Goal: Browse casually

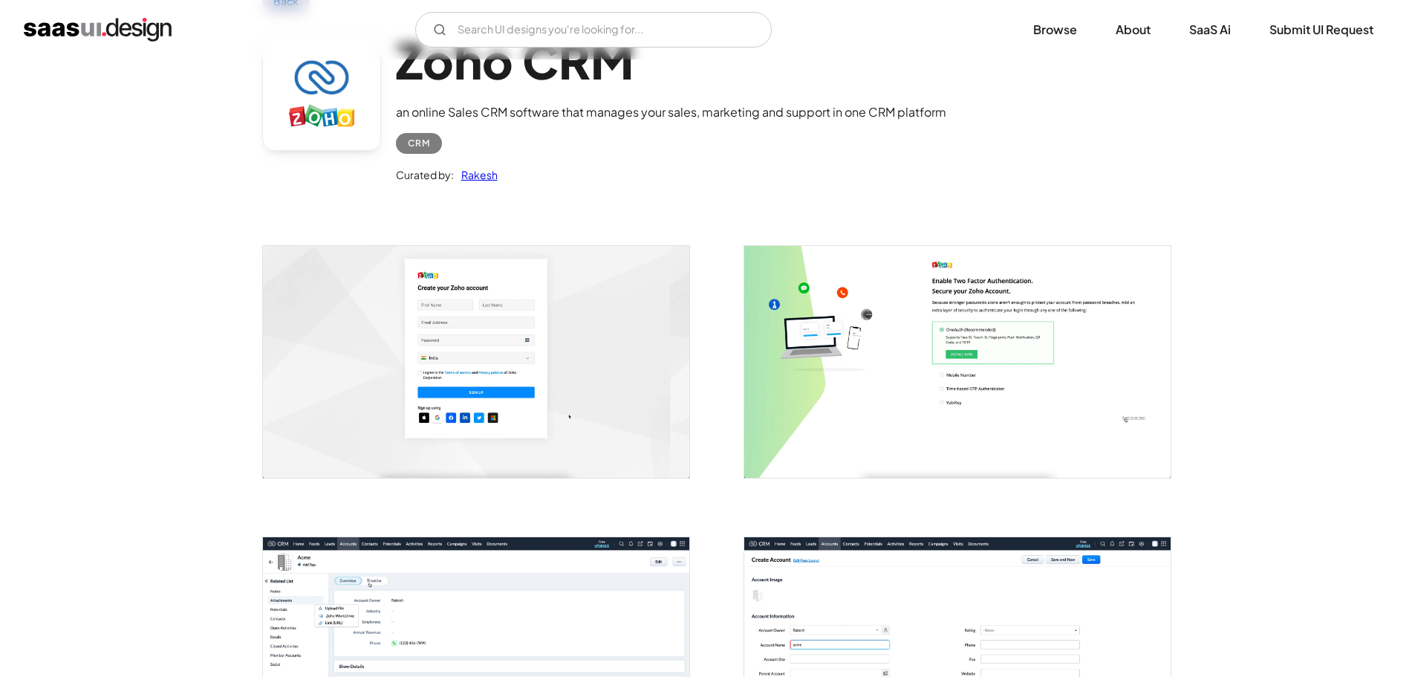
scroll to position [149, 0]
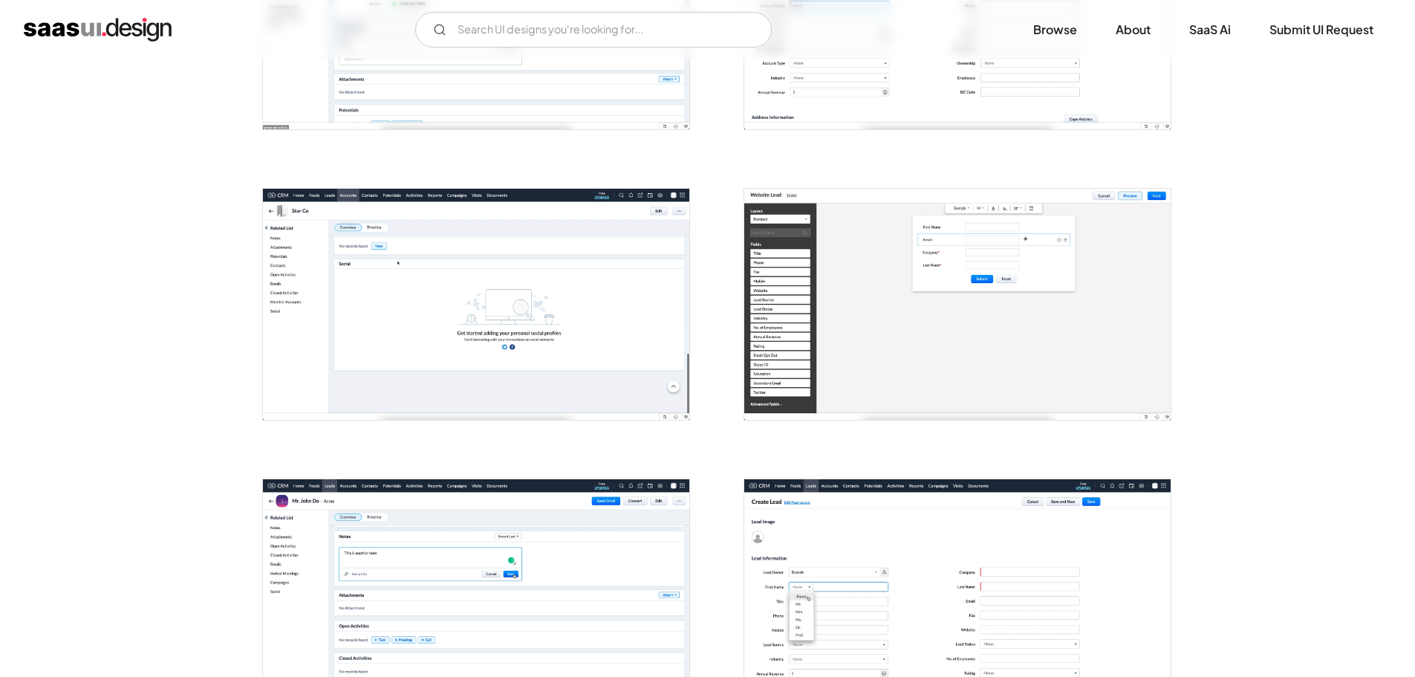
scroll to position [743, 0]
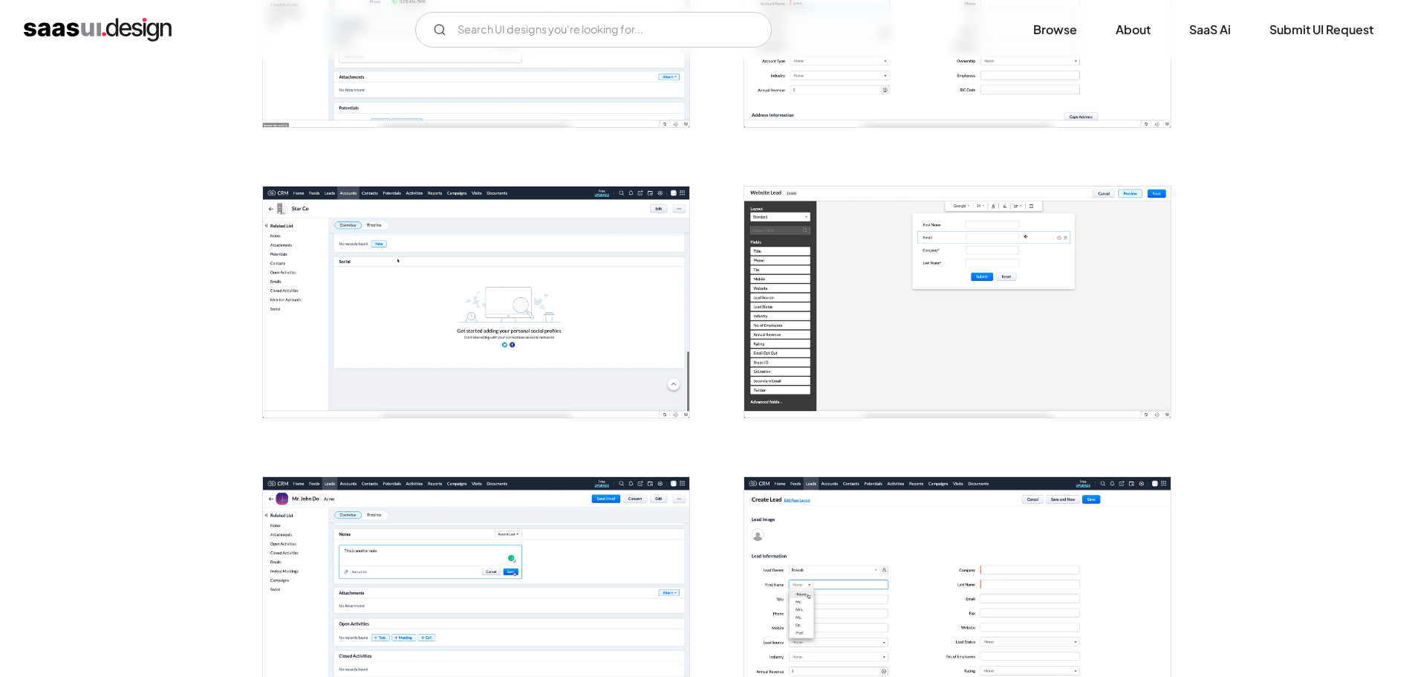
drag, startPoint x: 423, startPoint y: 319, endPoint x: 117, endPoint y: 380, distance: 312.2
click at [100, 382] on div "Back Zoho CRM an online Sales CRM software that manages your sales, marketing a…" at bounding box center [707, 474] width 1415 height 2315
click at [933, 291] on img "open lightbox" at bounding box center [957, 301] width 426 height 231
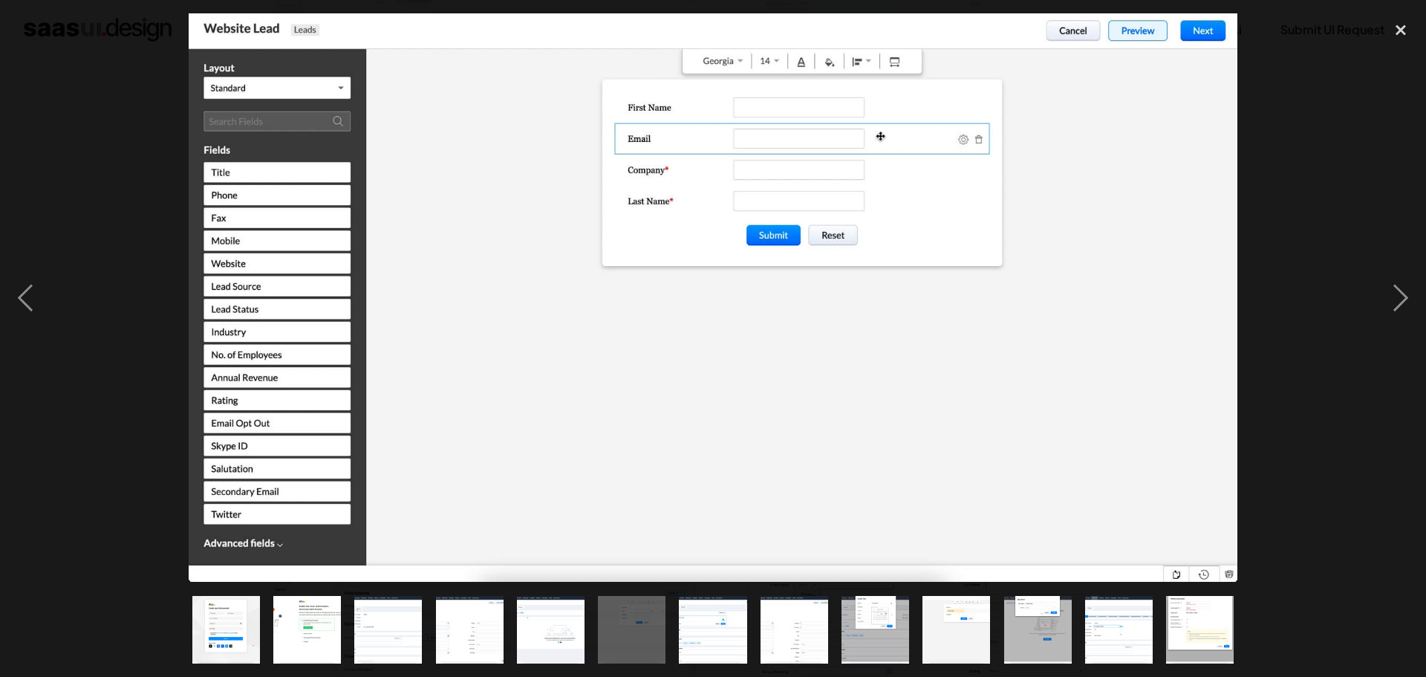
click at [124, 436] on div at bounding box center [713, 297] width 1426 height 568
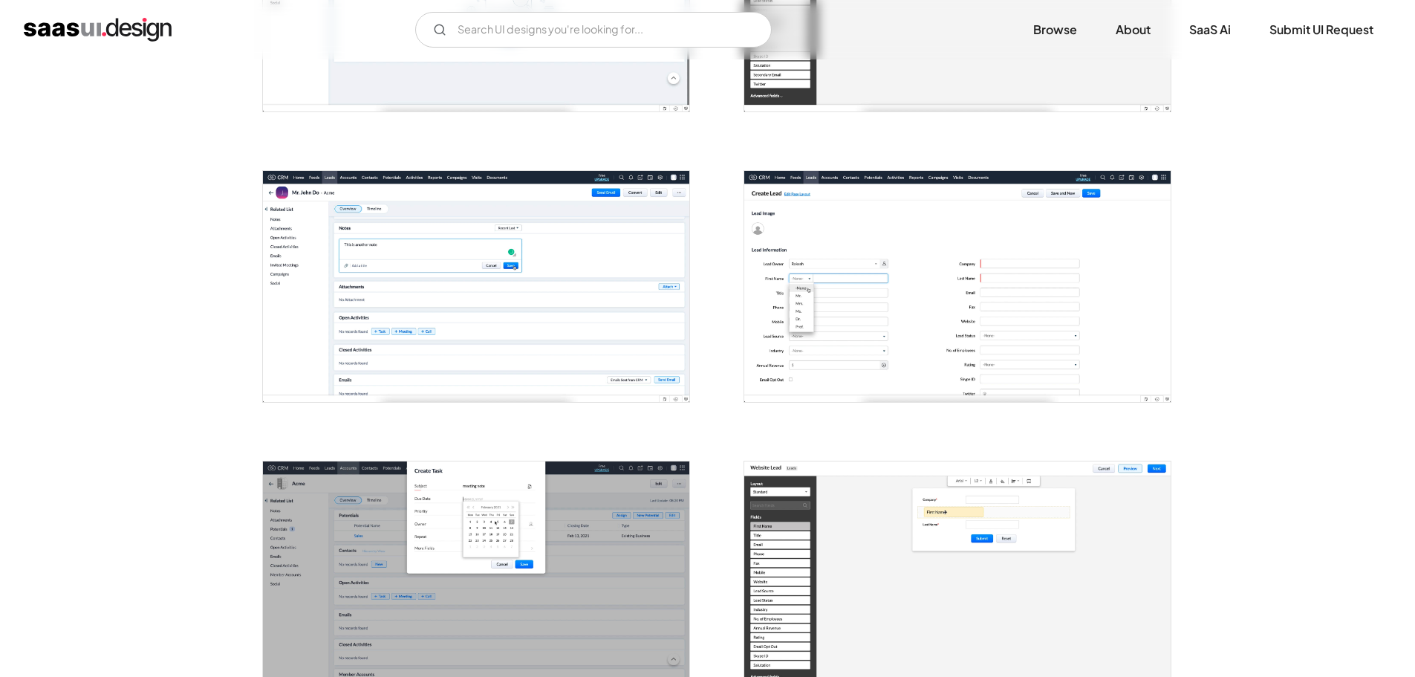
scroll to position [1040, 0]
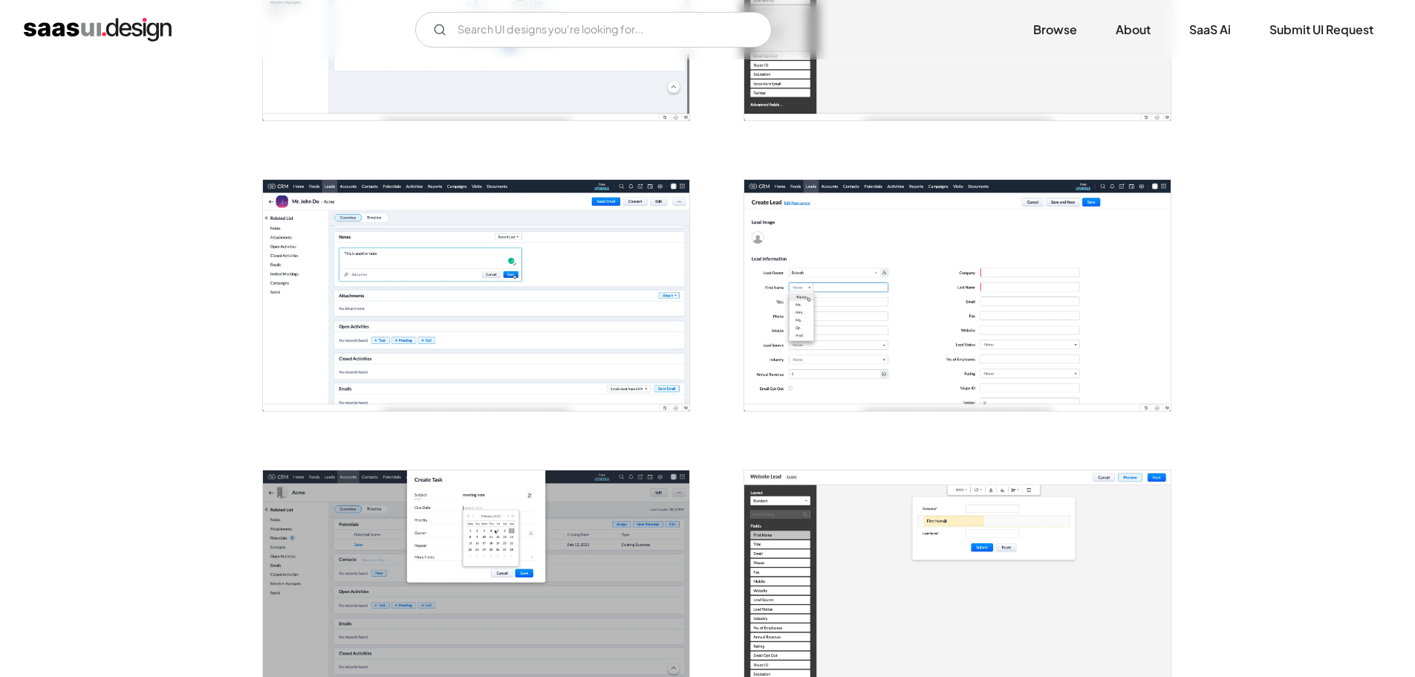
click at [359, 301] on img "open lightbox" at bounding box center [476, 295] width 426 height 231
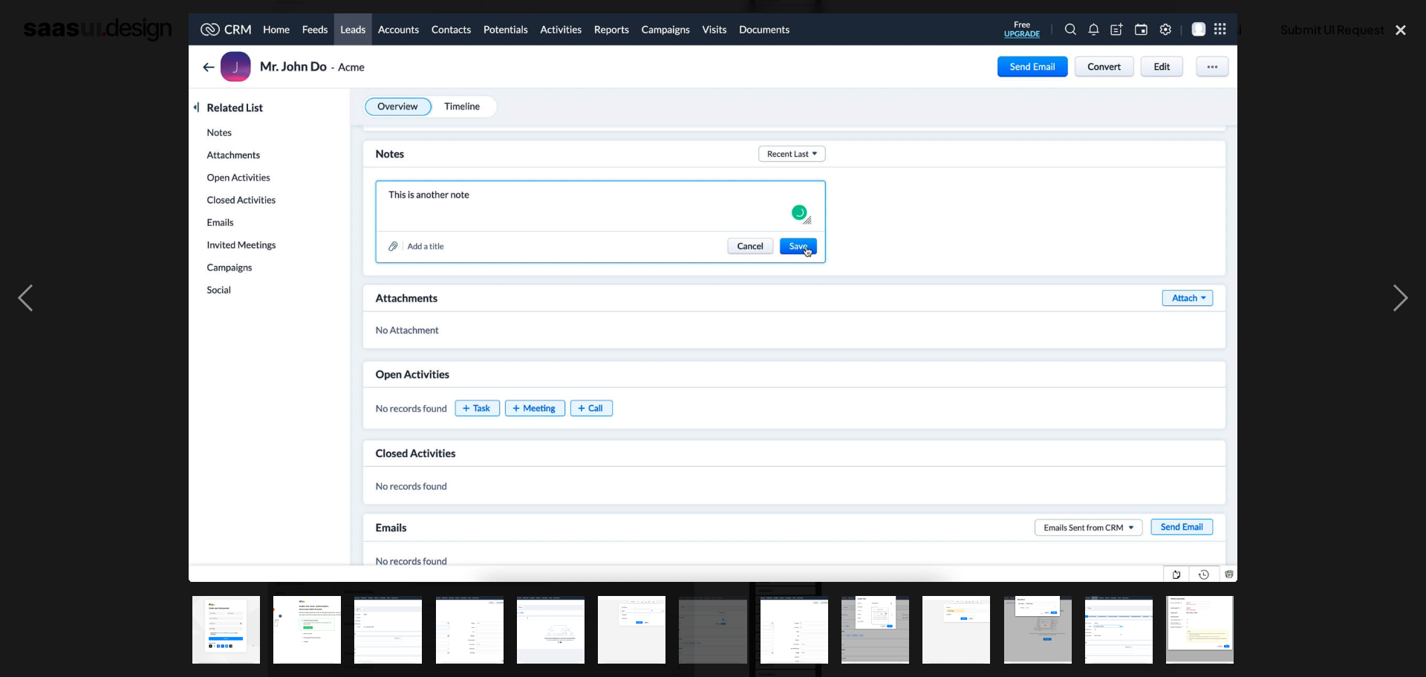
click at [126, 445] on div at bounding box center [713, 297] width 1426 height 568
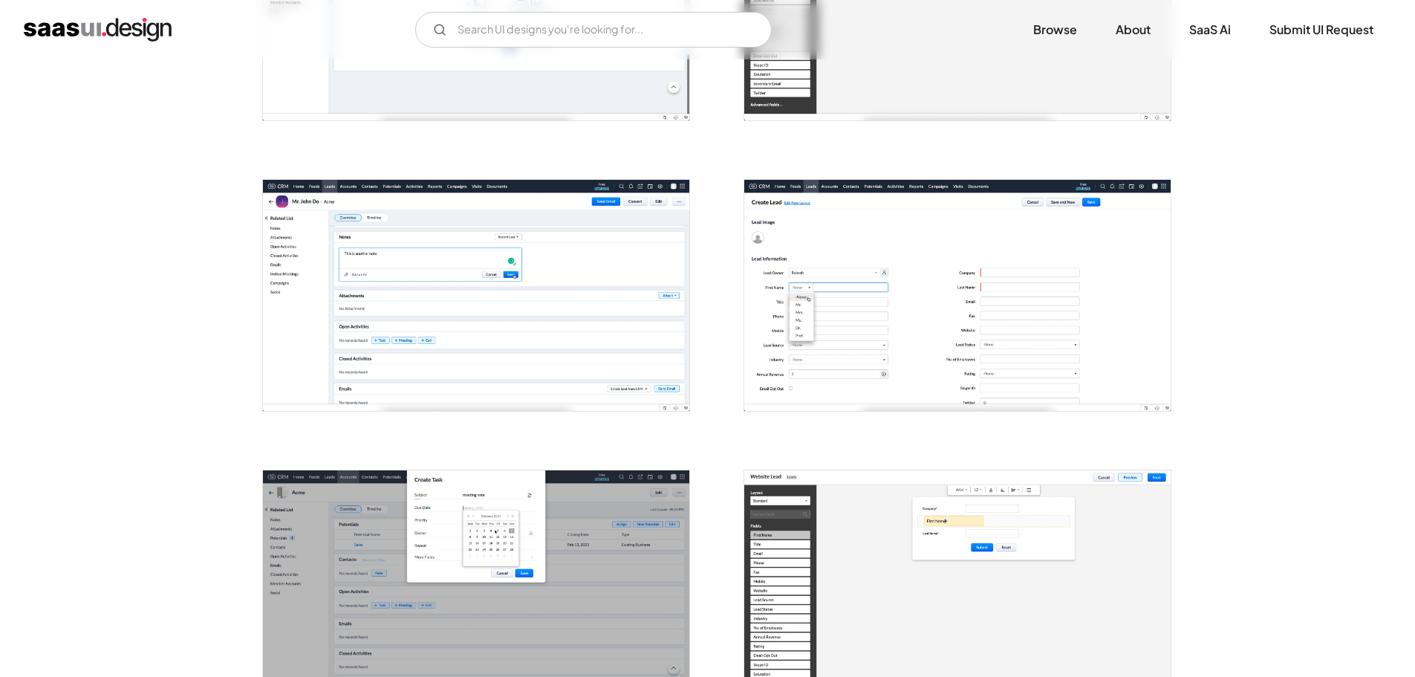
click at [943, 305] on img "open lightbox" at bounding box center [957, 295] width 426 height 231
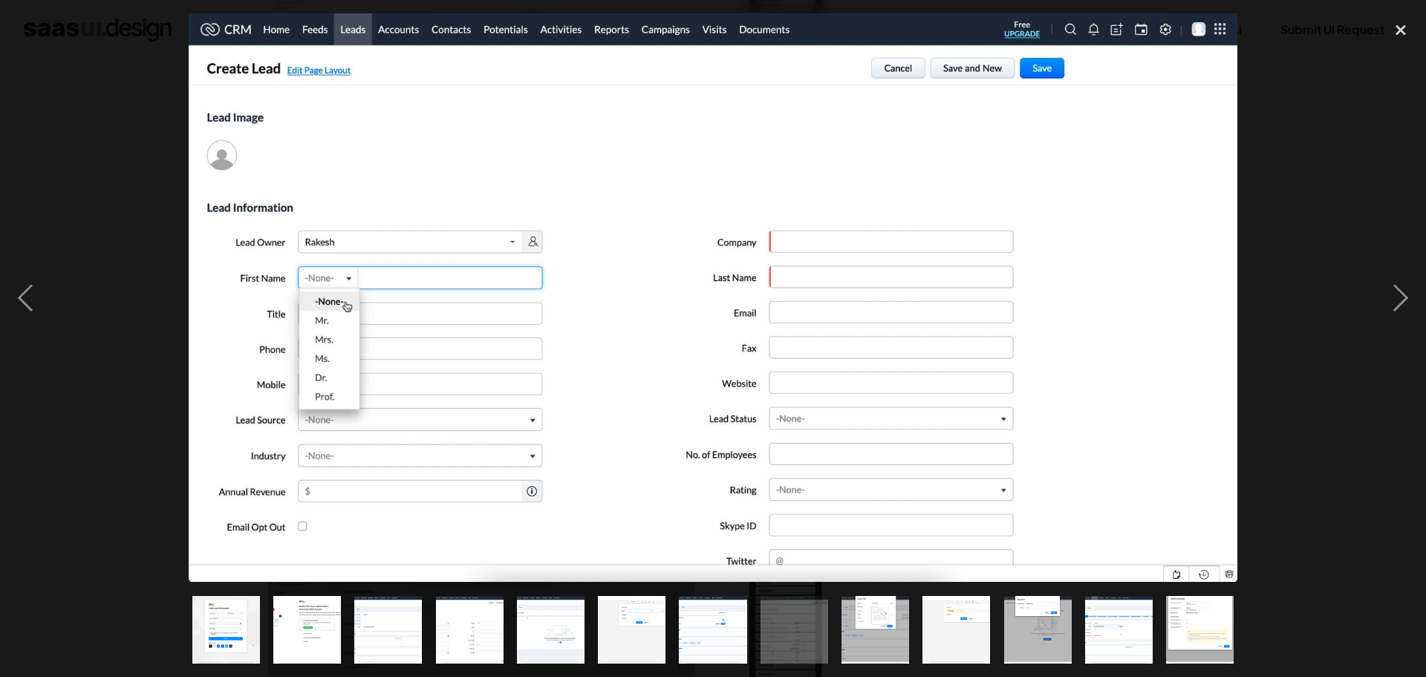
click at [157, 446] on div at bounding box center [713, 297] width 1426 height 568
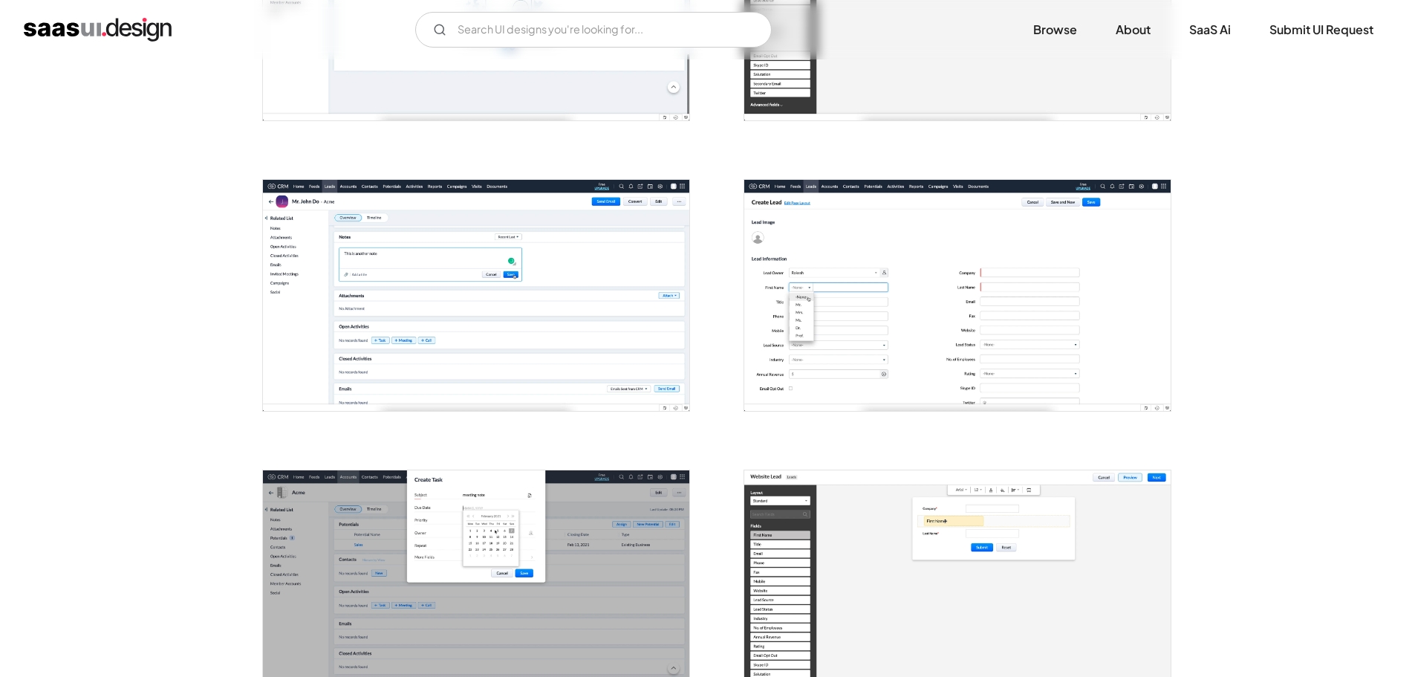
click at [199, 368] on div "Back Zoho CRM an online Sales CRM software that manages your sales, marketing a…" at bounding box center [707, 176] width 1415 height 2315
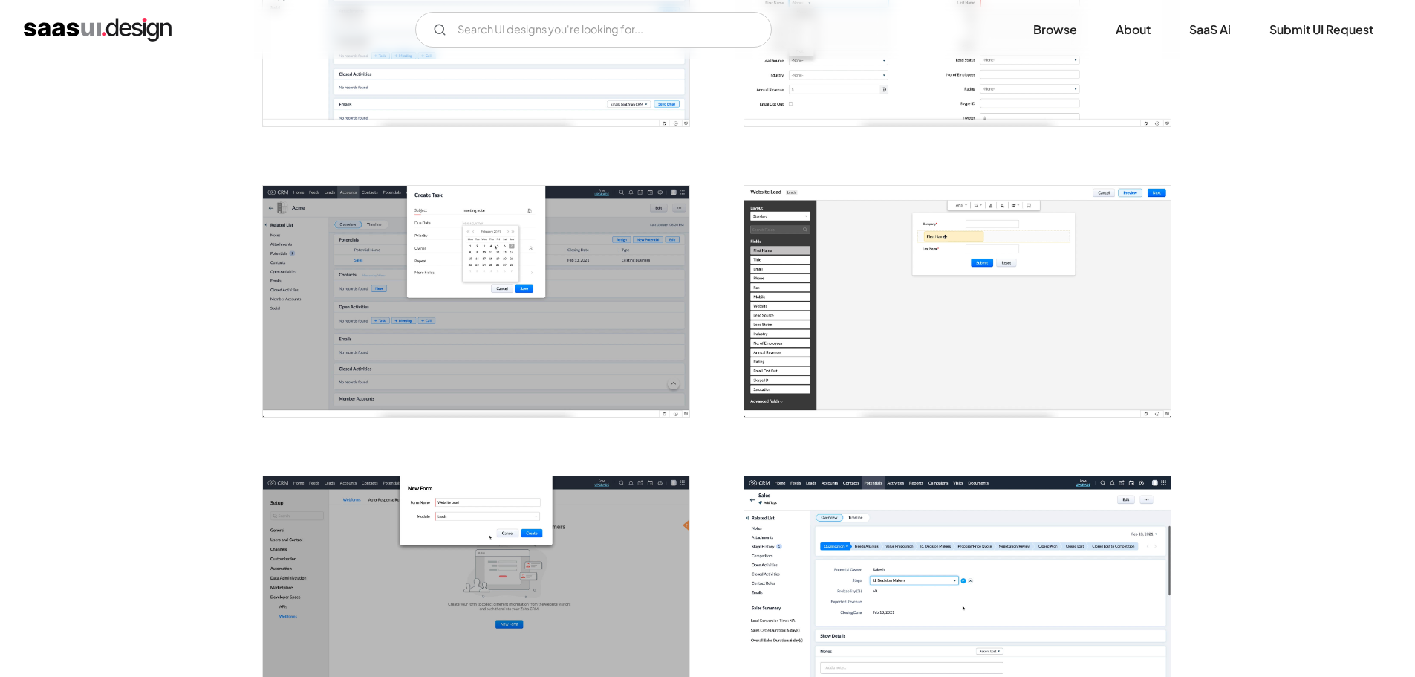
scroll to position [1412, 0]
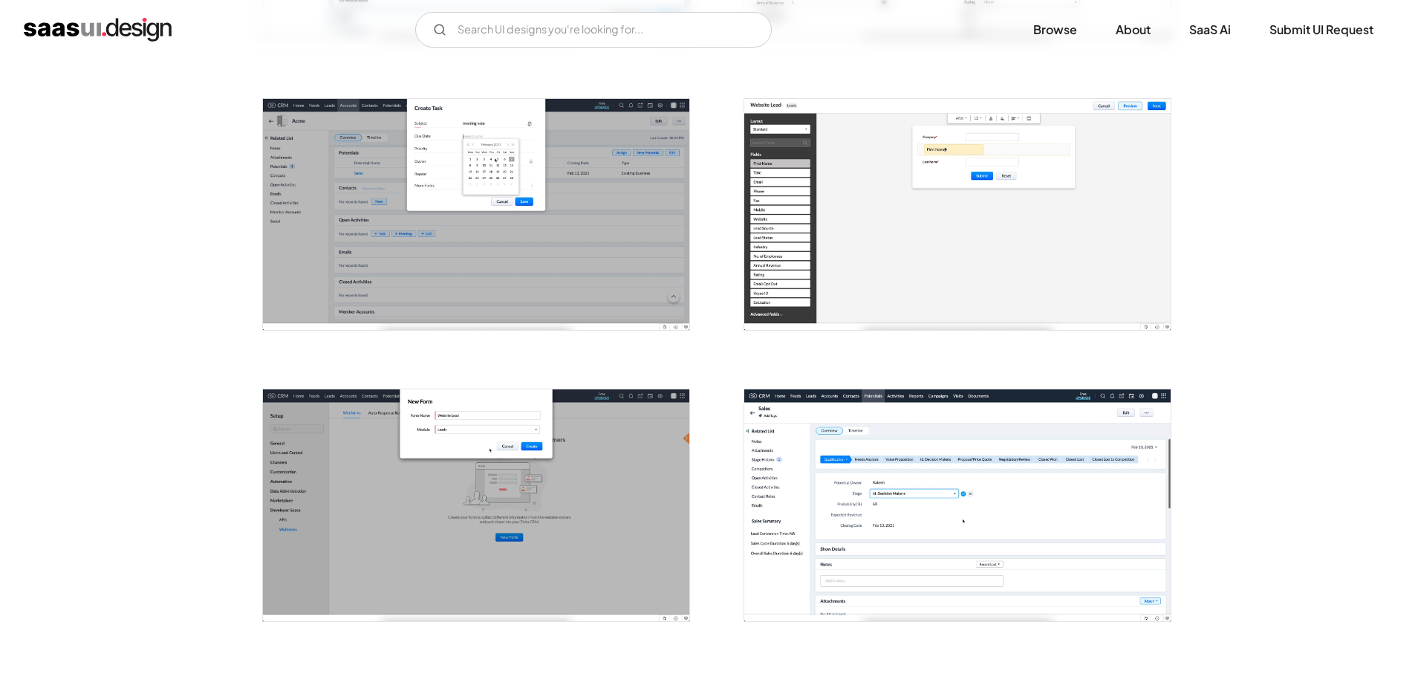
click at [545, 160] on img "open lightbox" at bounding box center [476, 214] width 426 height 231
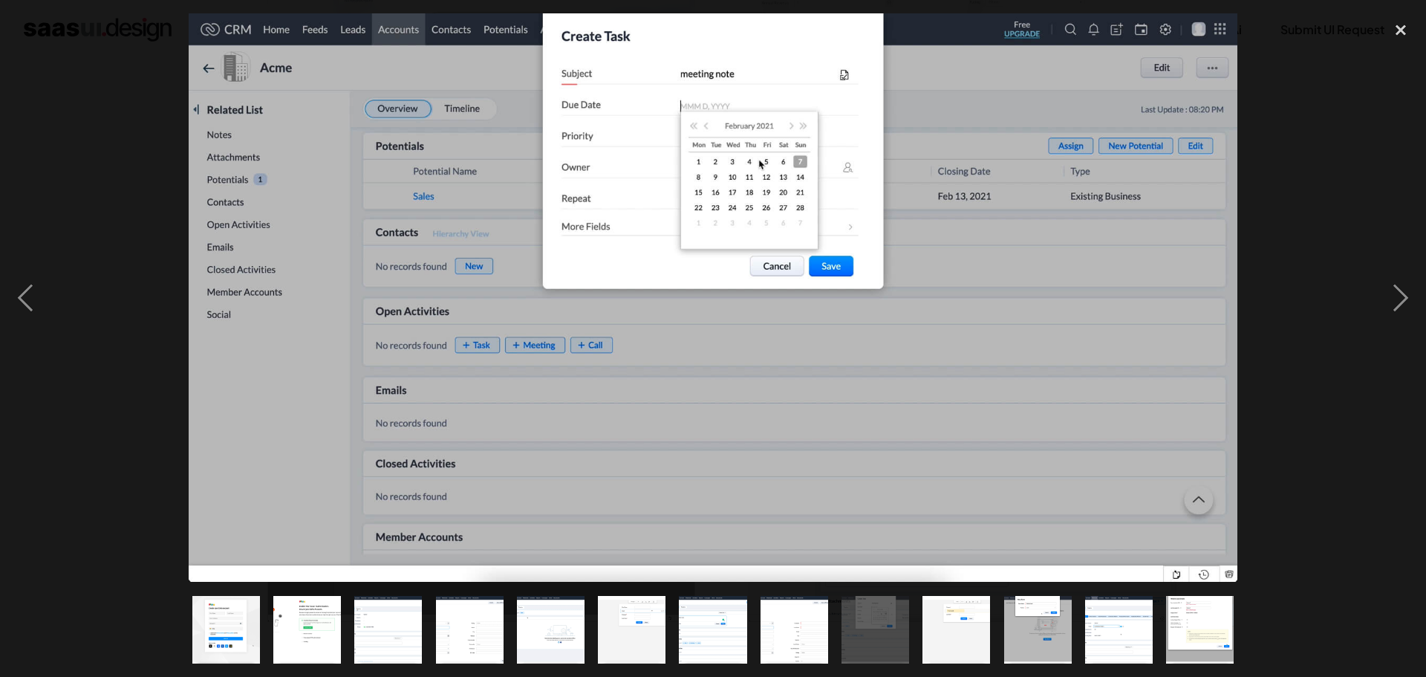
click at [129, 368] on div at bounding box center [713, 297] width 1426 height 568
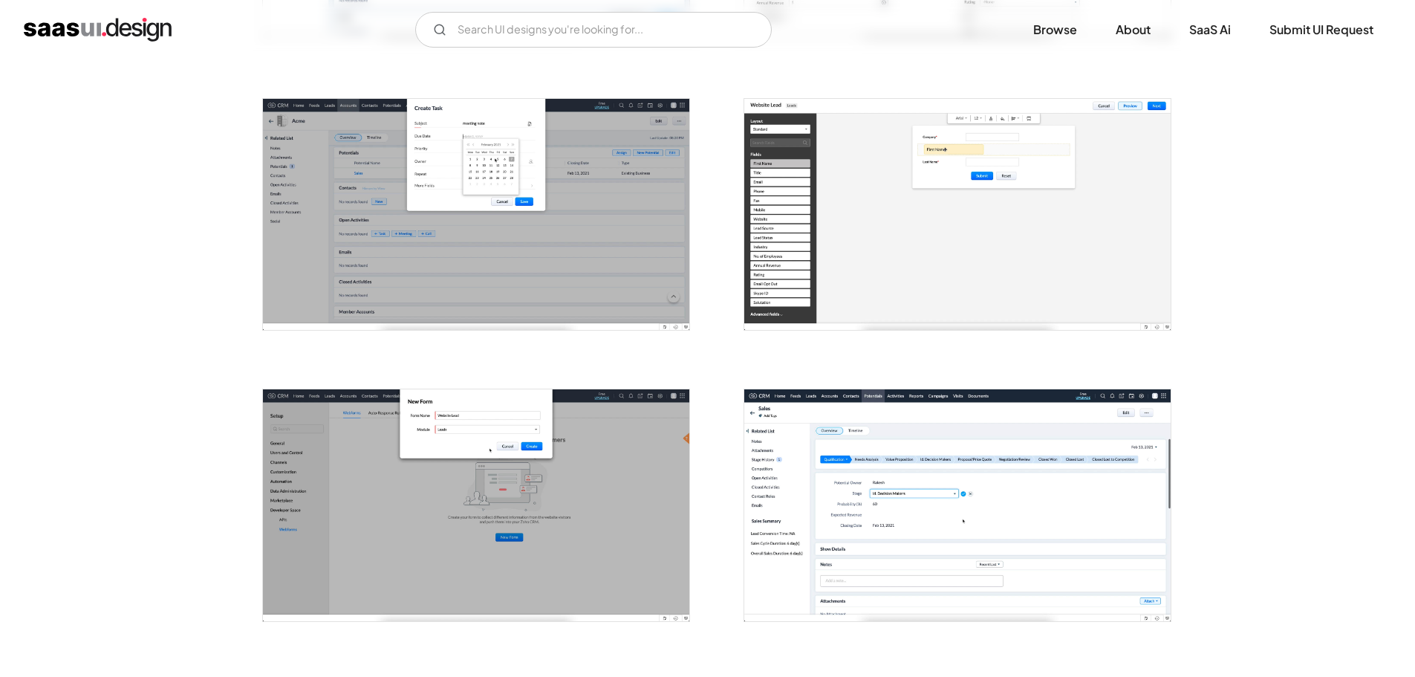
click at [926, 255] on img "open lightbox" at bounding box center [957, 214] width 426 height 231
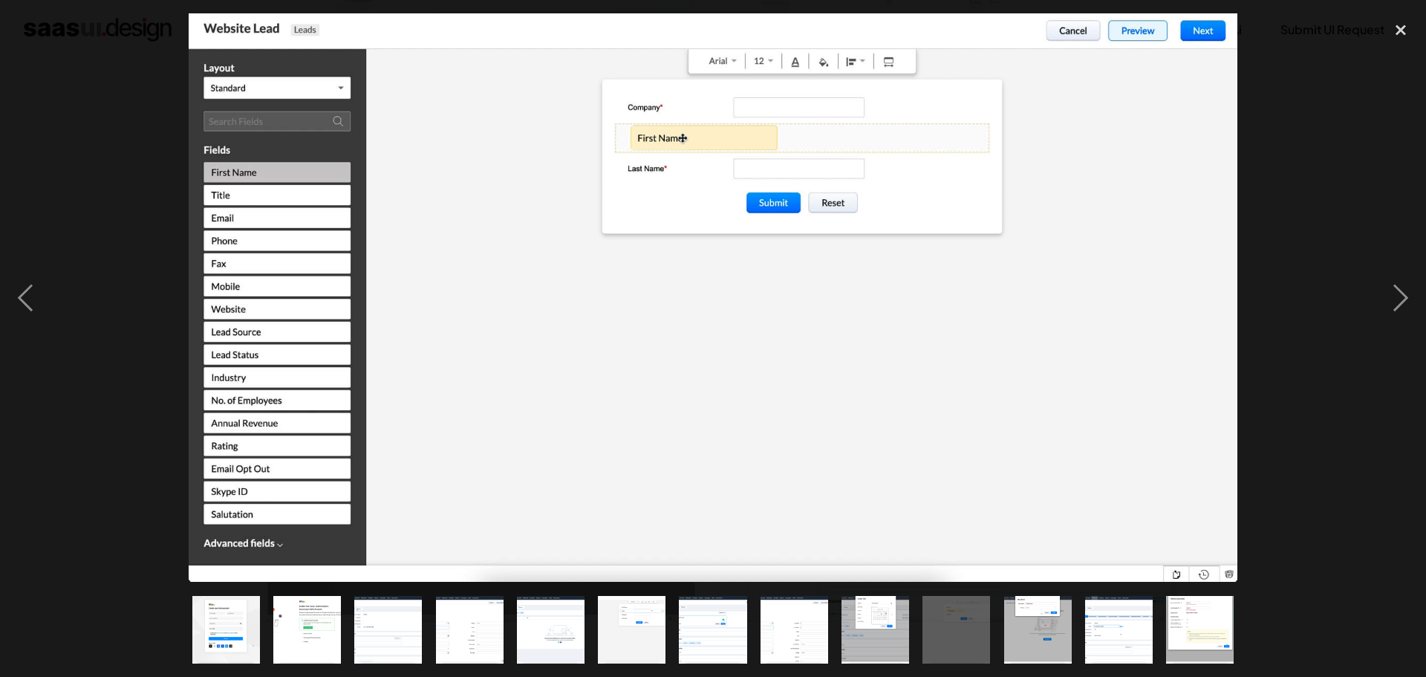
click at [142, 414] on div at bounding box center [713, 297] width 1426 height 568
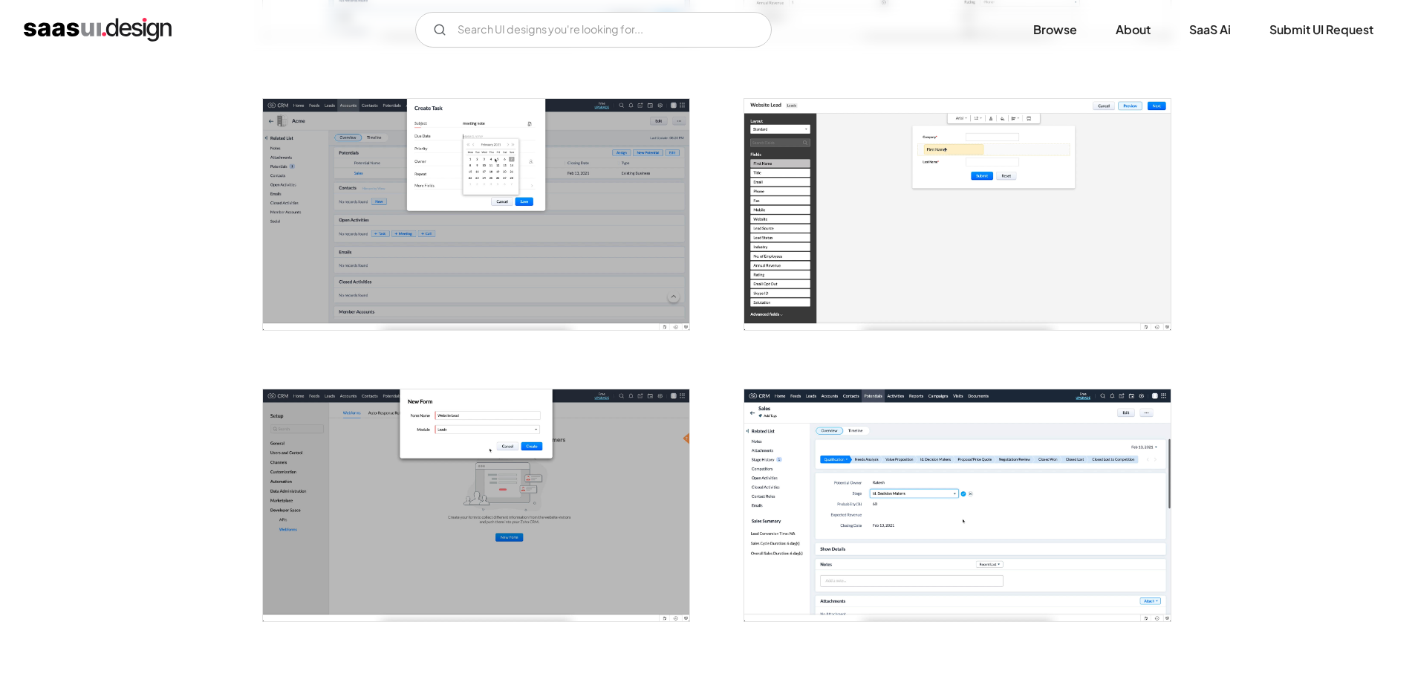
click at [939, 238] on img "open lightbox" at bounding box center [957, 214] width 426 height 231
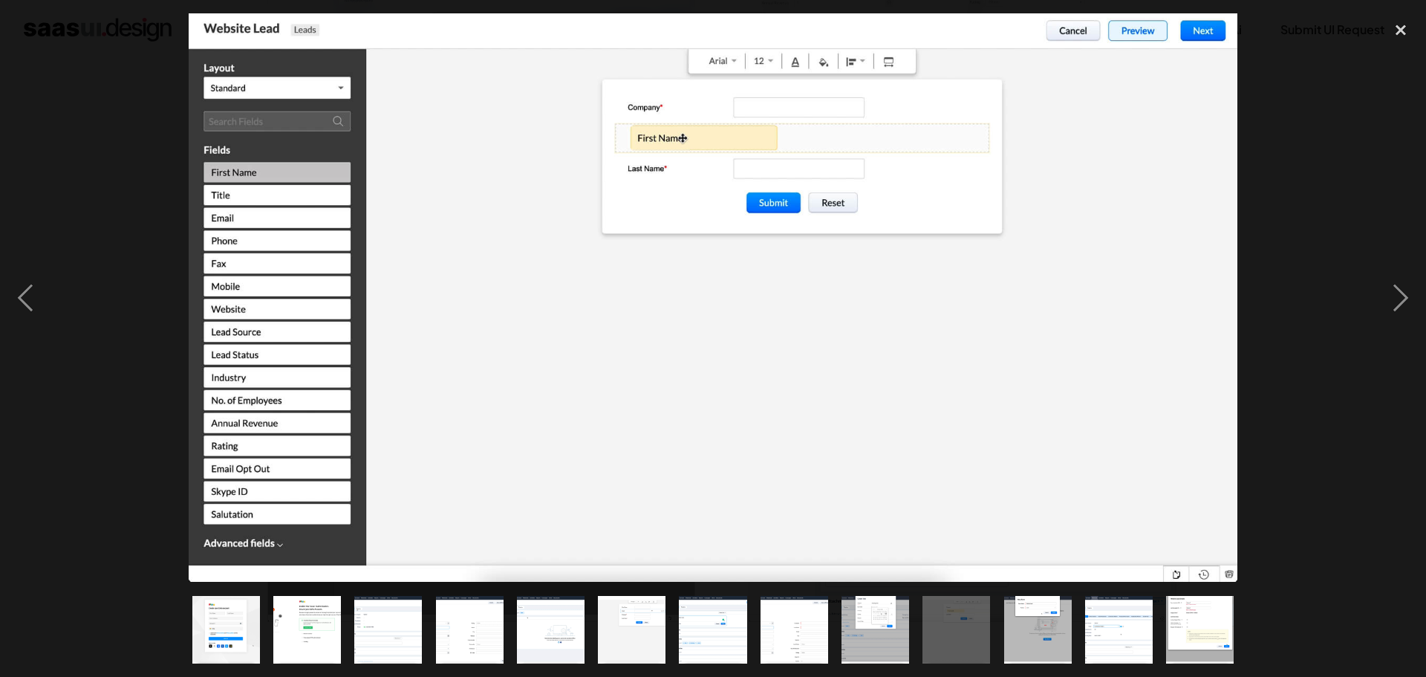
click at [53, 435] on div at bounding box center [713, 297] width 1426 height 568
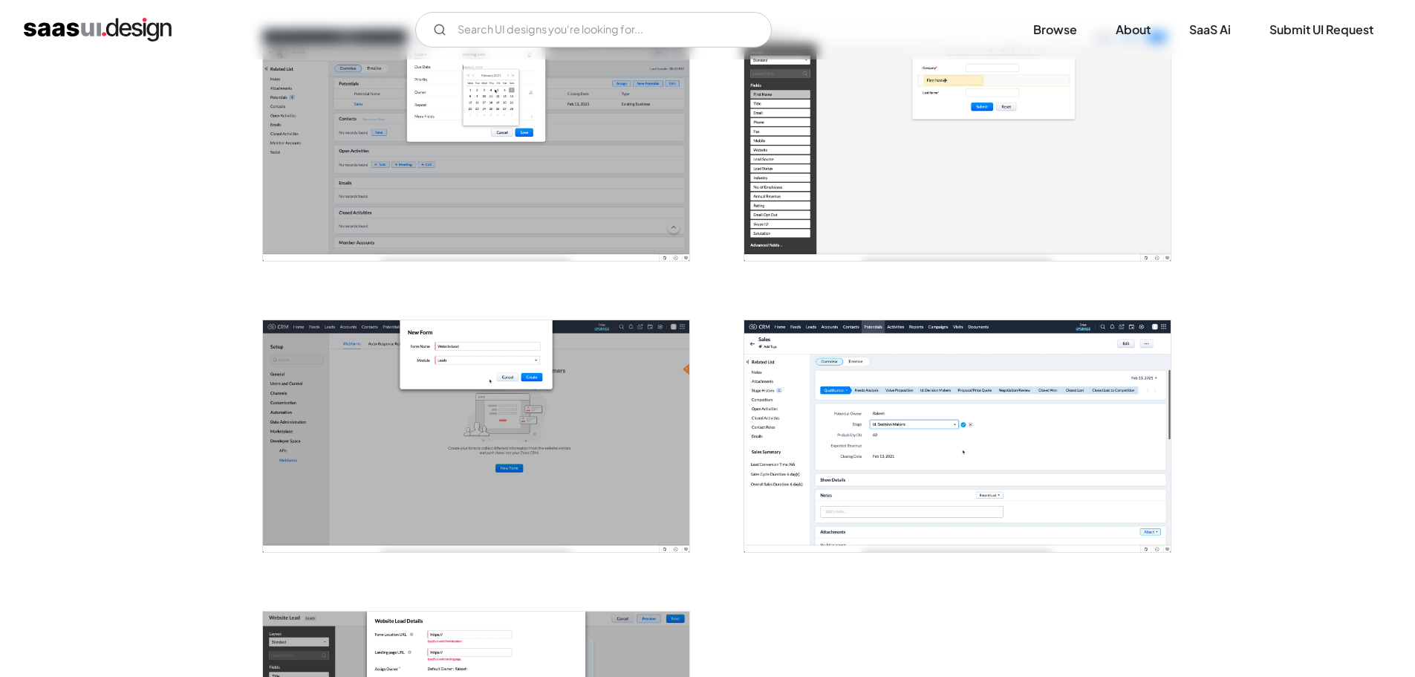
scroll to position [1486, 0]
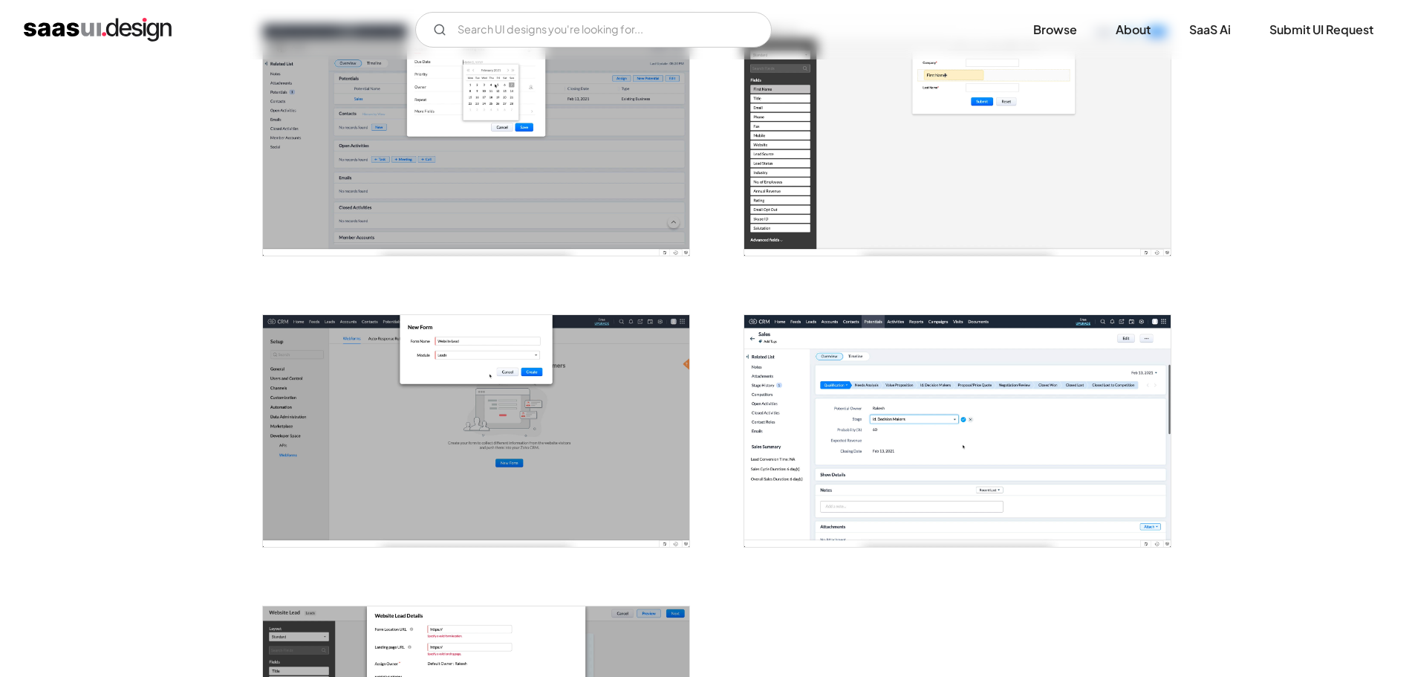
click at [340, 392] on img "open lightbox" at bounding box center [476, 430] width 426 height 231
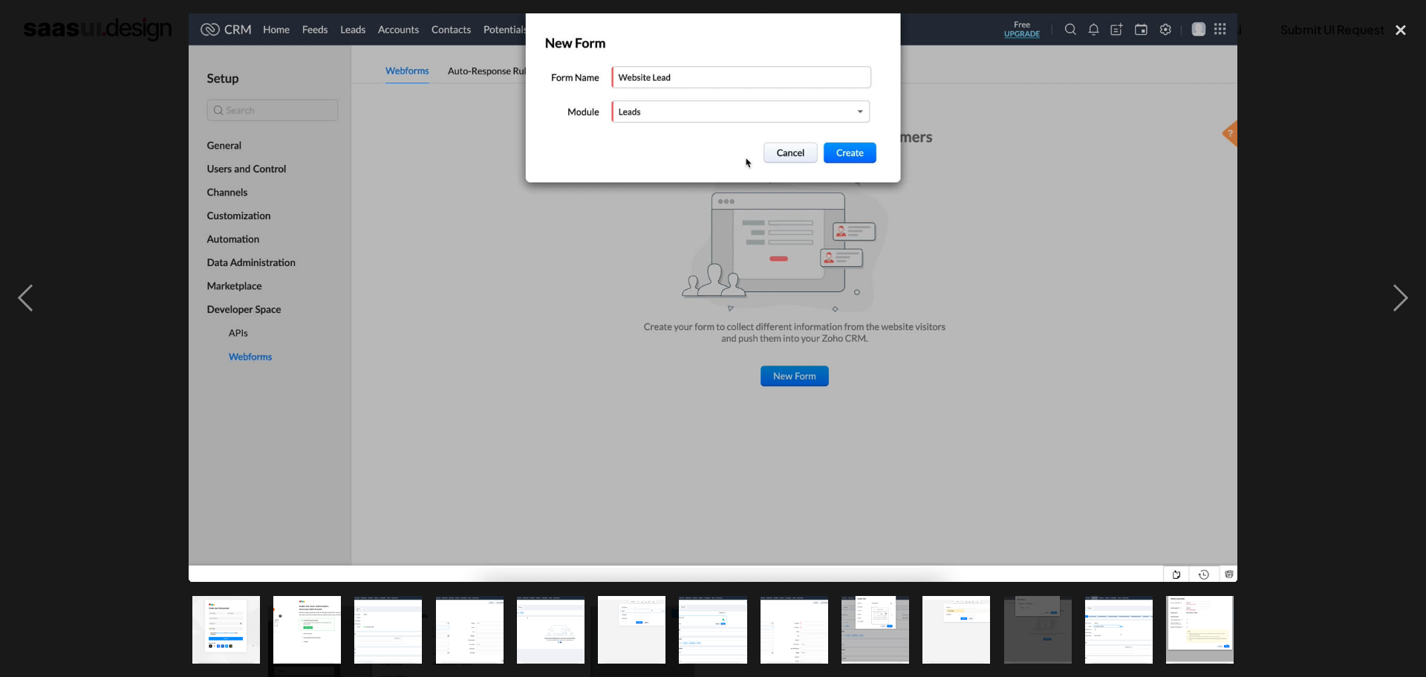
click at [124, 420] on div at bounding box center [713, 297] width 1426 height 568
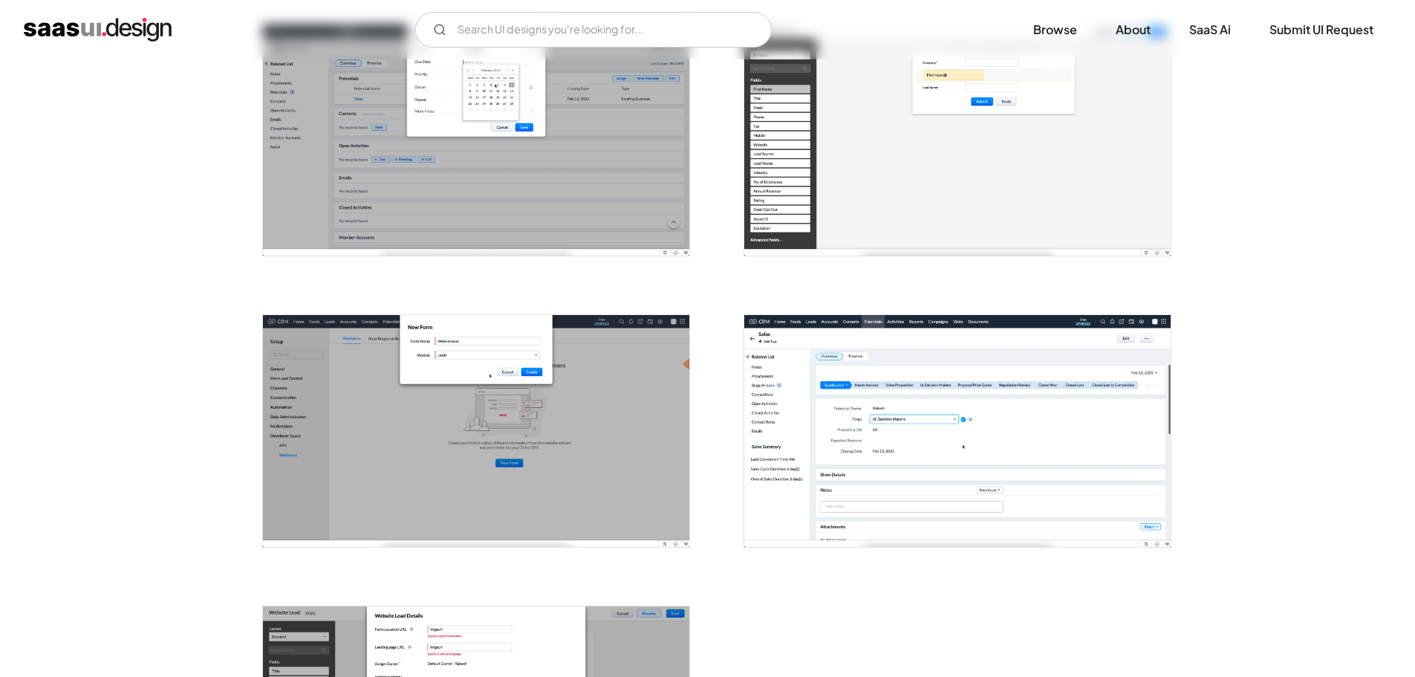
click at [880, 423] on img "open lightbox" at bounding box center [957, 430] width 426 height 231
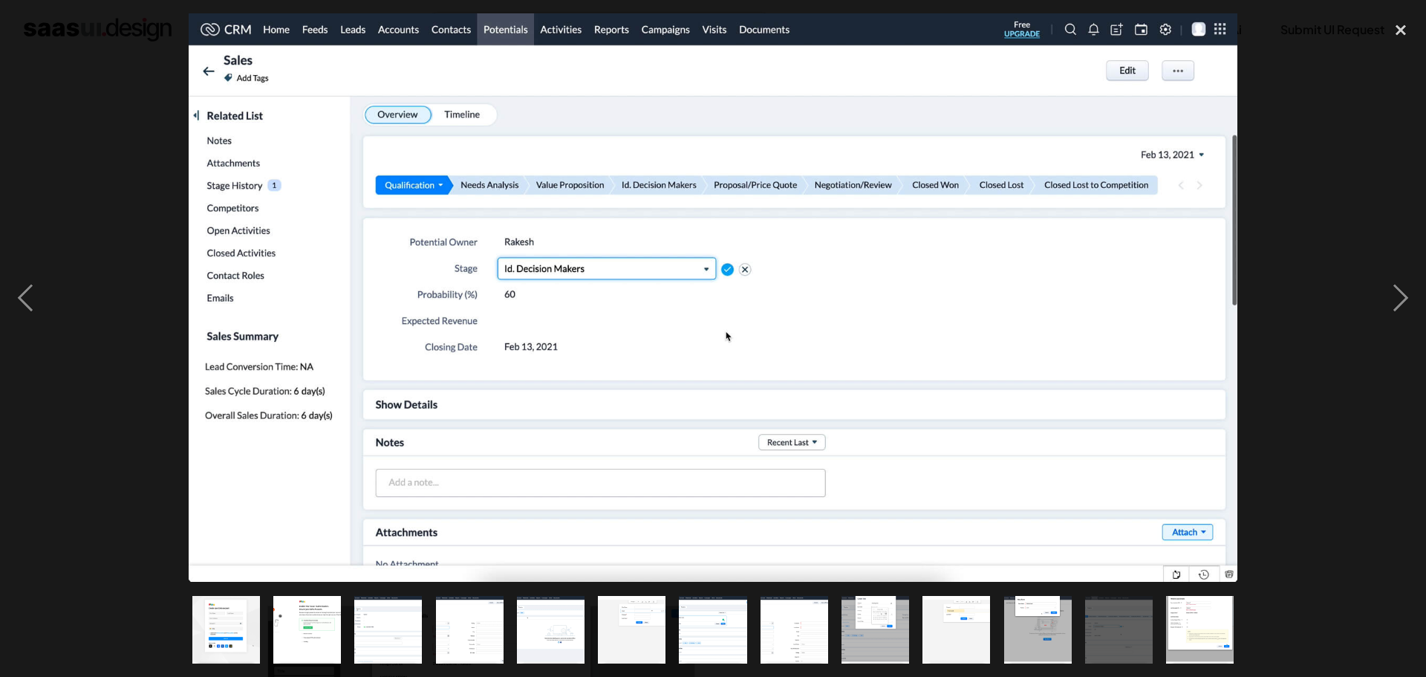
click at [111, 504] on div at bounding box center [713, 297] width 1426 height 568
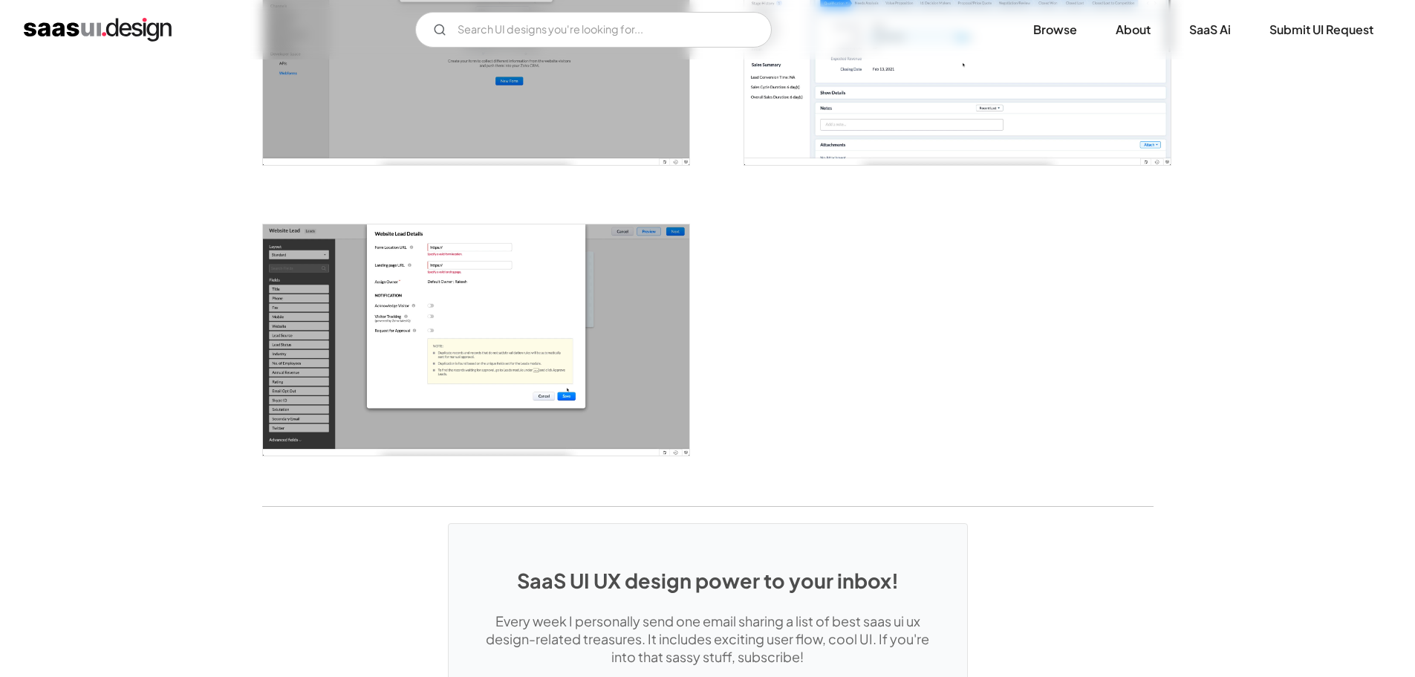
scroll to position [1857, 0]
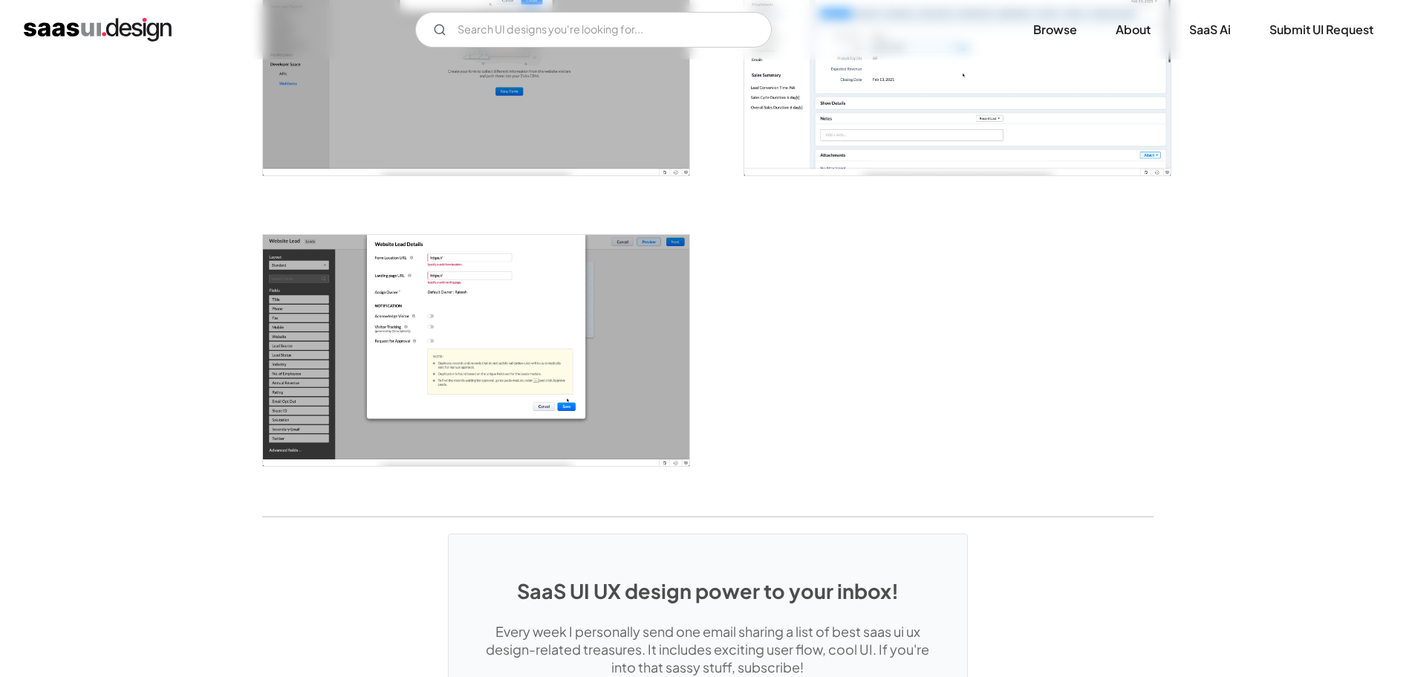
click at [403, 369] on img "open lightbox" at bounding box center [476, 350] width 426 height 231
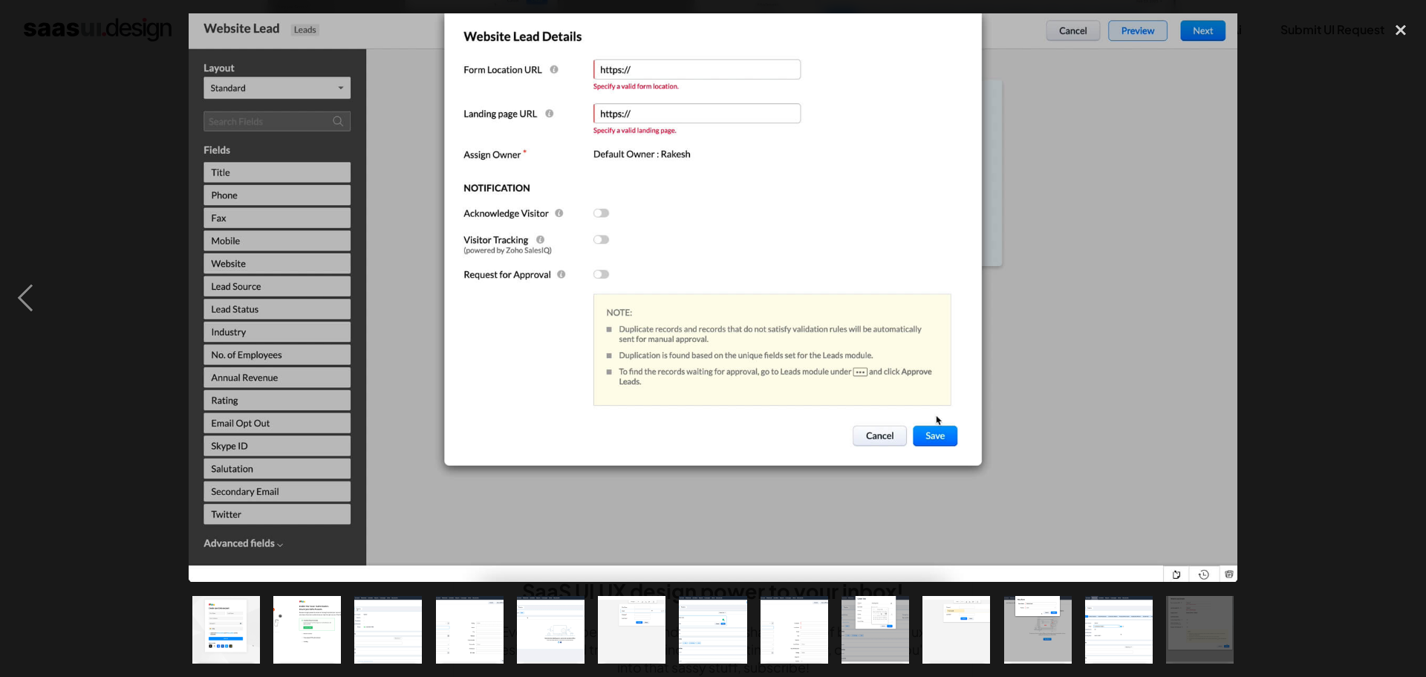
click at [152, 457] on div at bounding box center [713, 297] width 1426 height 568
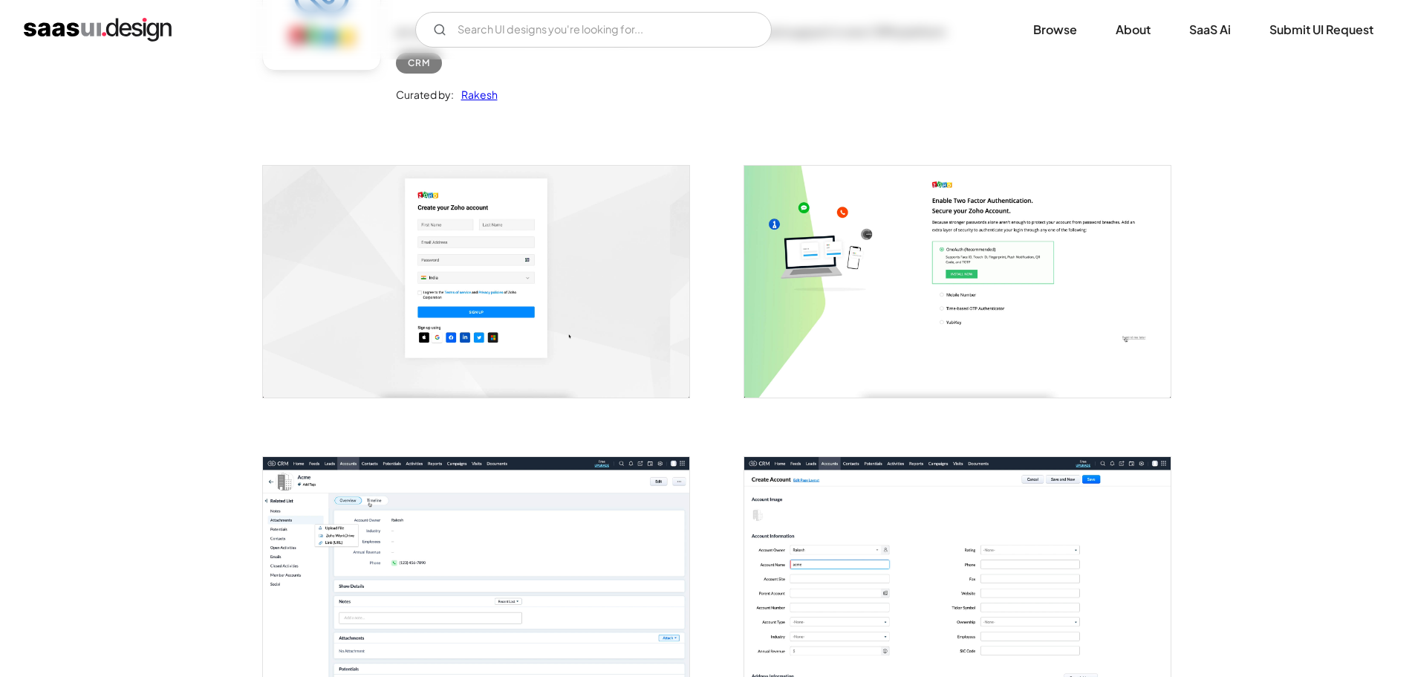
scroll to position [166, 0]
